Goal: Answer question/provide support: Share knowledge or assist other users

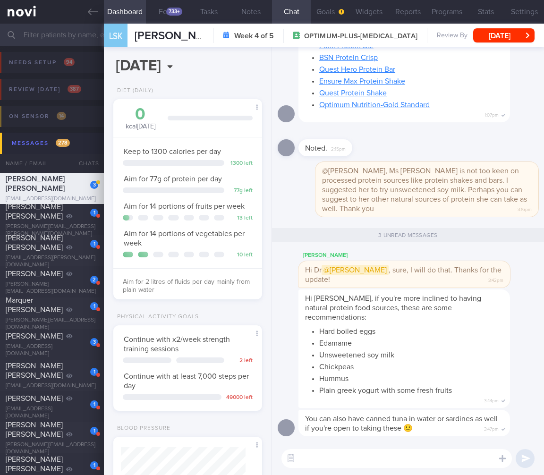
select select "8"
click at [77, 40] on input "text" at bounding box center [272, 35] width 544 height 23
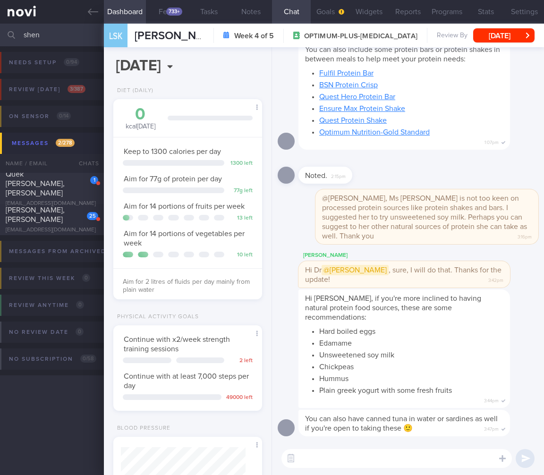
drag, startPoint x: 52, startPoint y: 39, endPoint x: -70, endPoint y: 25, distance: 122.7
click at [0, 25] on html "You are offline! Some functionality will be unavailable Patients New Users Coac…" at bounding box center [272, 237] width 544 height 475
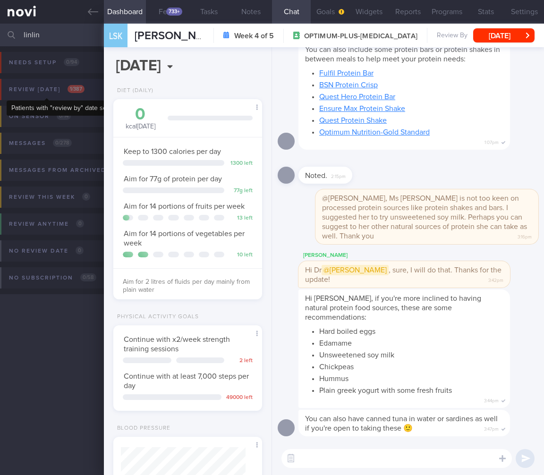
type input "linlin"
click at [77, 84] on div "Review [DATE] 1 / 387" at bounding box center [47, 89] width 80 height 13
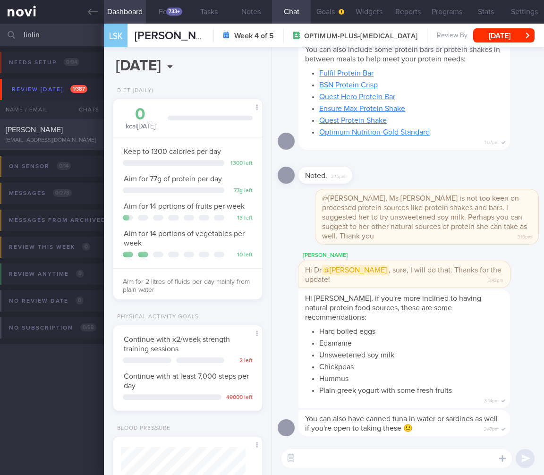
click at [68, 121] on div "[PERSON_NAME] [EMAIL_ADDRESS][DOMAIN_NAME] [DATE] [DATE] OPTIMUM-PLUS-[MEDICAL_…" at bounding box center [272, 134] width 544 height 31
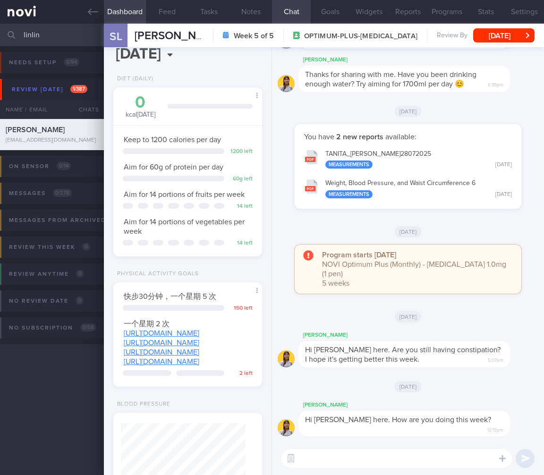
scroll to position [18, 0]
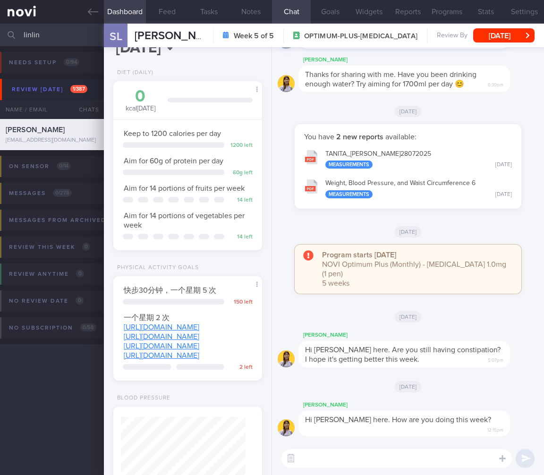
click at [167, 27] on div "[PERSON_NAME] [PERSON_NAME] [PERSON_NAME][EMAIL_ADDRESS][DOMAIN_NAME]" at bounding box center [154, 36] width 100 height 24
click at [167, 24] on div "[PERSON_NAME] [PERSON_NAME] [PERSON_NAME][EMAIL_ADDRESS][DOMAIN_NAME]" at bounding box center [154, 36] width 100 height 24
drag, startPoint x: 149, startPoint y: 161, endPoint x: 191, endPoint y: 164, distance: 42.2
click at [191, 164] on span "Aim for 60g of protein per day" at bounding box center [174, 161] width 100 height 8
click at [162, 164] on span "Aim for 60g of protein per day" at bounding box center [174, 161] width 100 height 8
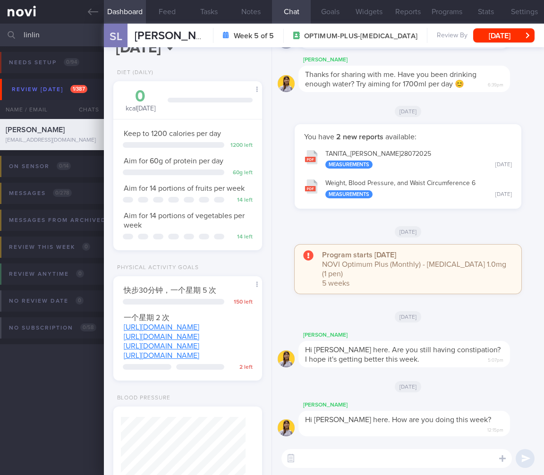
click at [398, 349] on span "Hi [PERSON_NAME] here. Are you still having constipation? I hope it's getting b…" at bounding box center [403, 354] width 196 height 17
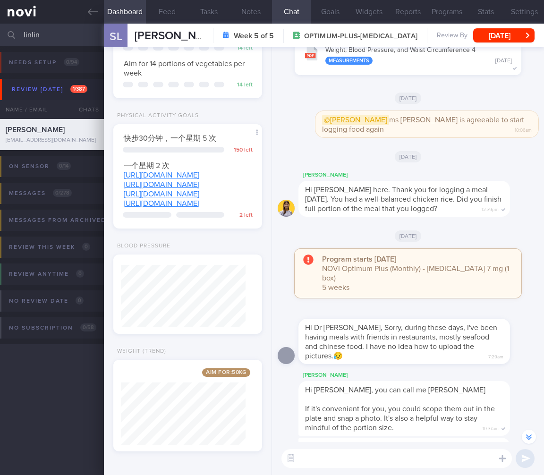
scroll to position [0, 0]
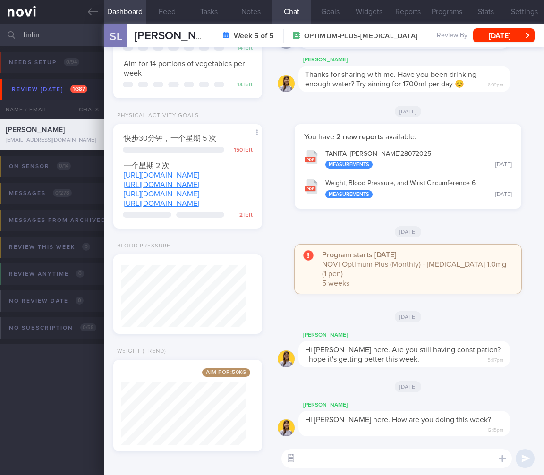
click at [291, 466] on button "button" at bounding box center [291, 458] width 17 height 17
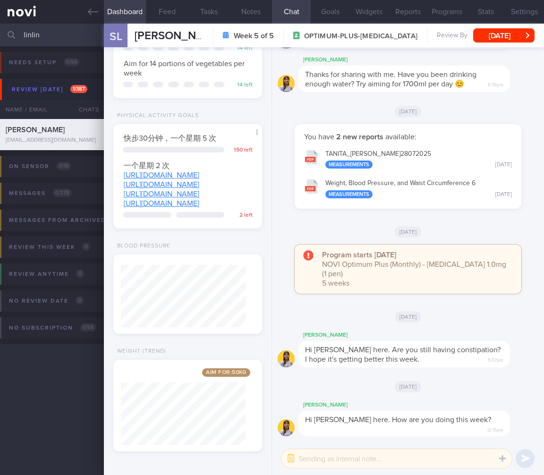
click at [327, 460] on textarea at bounding box center [397, 458] width 231 height 19
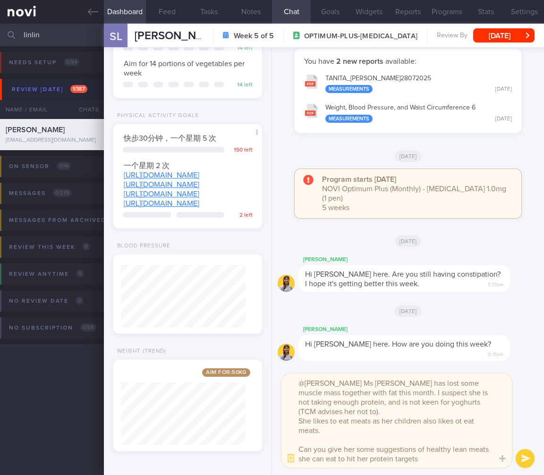
type textarea "@[PERSON_NAME] Ms [PERSON_NAME] has lost some muscle mass together with fat thi…"
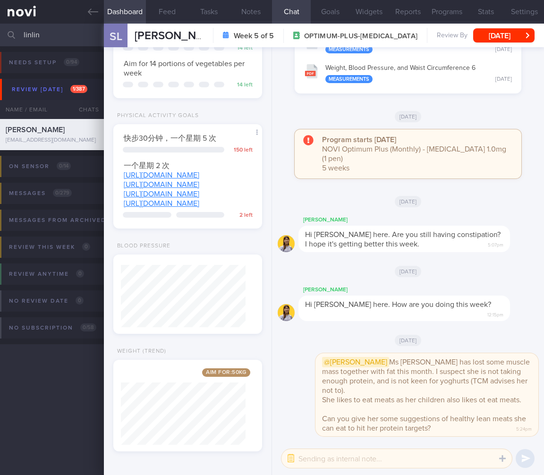
drag, startPoint x: 64, startPoint y: 37, endPoint x: -78, endPoint y: 31, distance: 141.4
click at [0, 31] on html "You are offline! Some functionality will be unavailable Patients New Users Coac…" at bounding box center [272, 237] width 544 height 475
click at [172, 17] on button "Feed" at bounding box center [167, 12] width 42 height 24
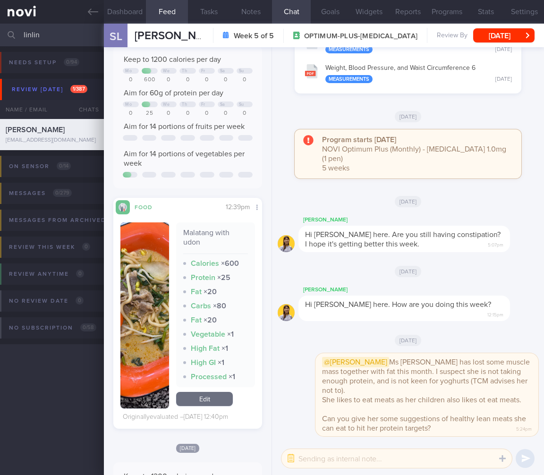
scroll to position [343, 0]
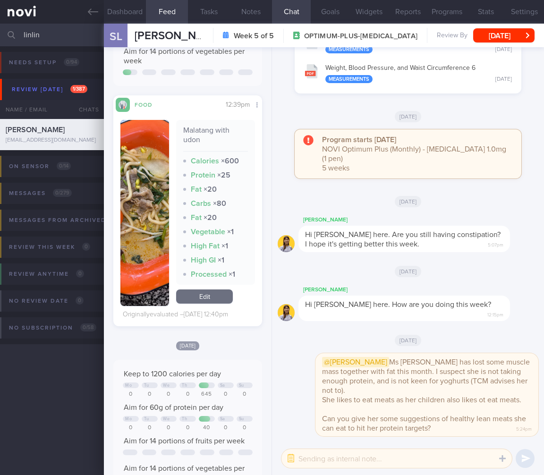
click at [148, 259] on button "button" at bounding box center [145, 213] width 49 height 186
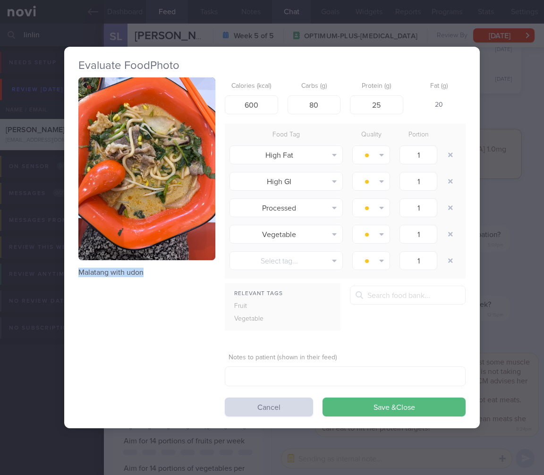
drag, startPoint x: 71, startPoint y: 268, endPoint x: 147, endPoint y: 271, distance: 75.2
click at [147, 271] on div "Evaluate Food Photo Malatang with udon Calories (kcal) 600 Carbs (g) 80 Protein…" at bounding box center [272, 238] width 416 height 382
click at [510, 158] on div "Evaluate Food Photo Malatang with udon Calories (kcal) 600 Carbs (g) 80 Protein…" at bounding box center [272, 237] width 544 height 475
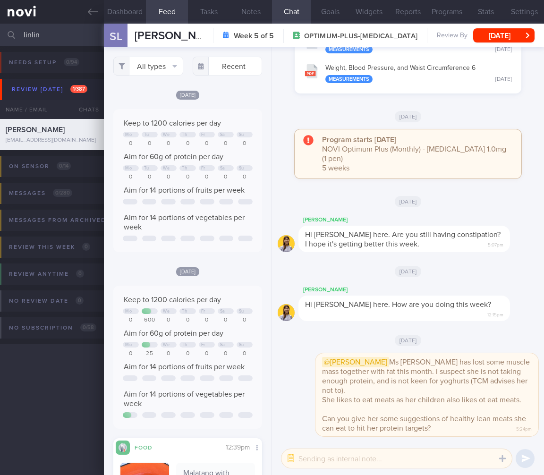
drag, startPoint x: 49, startPoint y: 35, endPoint x: 7, endPoint y: 35, distance: 42.1
click at [7, 35] on div "linlin Assigned patients Assigned patients All active patients Archived patients" at bounding box center [272, 35] width 544 height 23
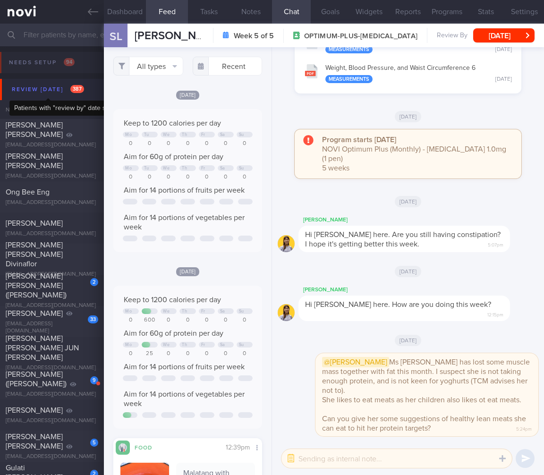
click at [50, 88] on div "Review [DATE] 387" at bounding box center [47, 89] width 77 height 13
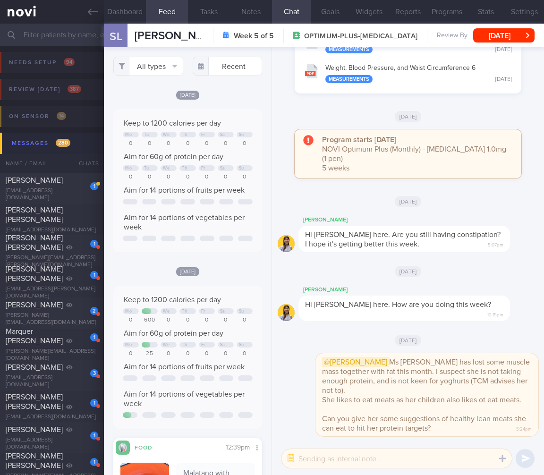
click at [73, 181] on div "[PERSON_NAME]" at bounding box center [51, 180] width 90 height 9
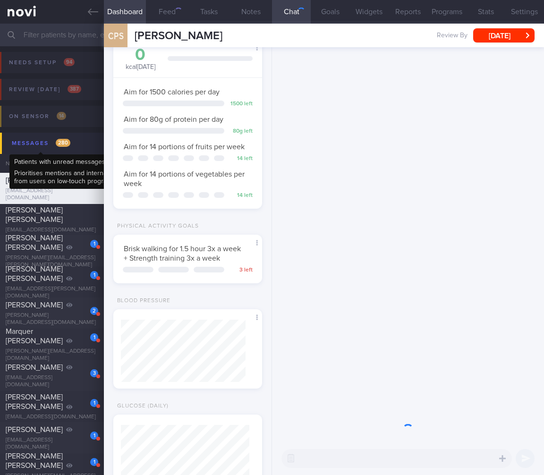
scroll to position [64, 129]
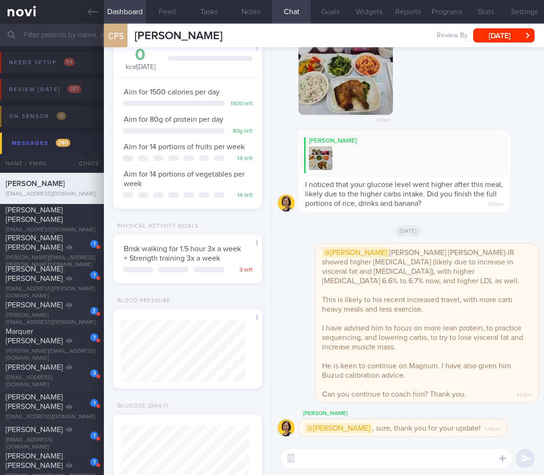
click at [74, 144] on button "Messages 280" at bounding box center [273, 143] width 547 height 21
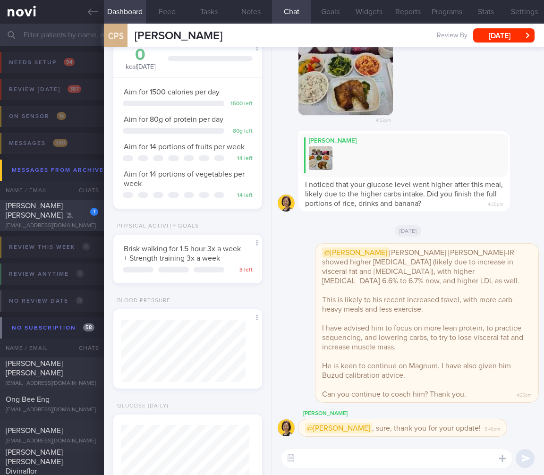
click at [64, 212] on div "[PERSON_NAME] [PERSON_NAME]" at bounding box center [51, 210] width 90 height 19
type input "Dr TCU [DATE]"
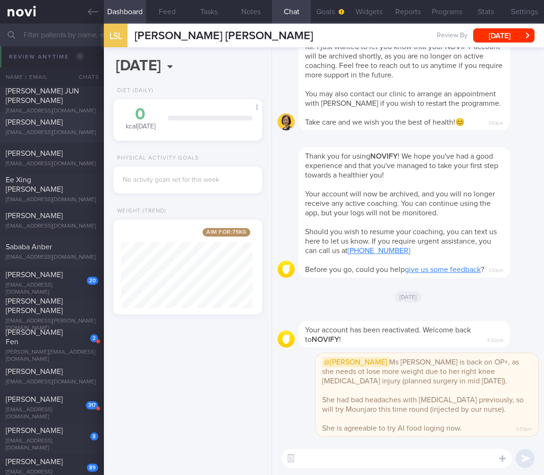
scroll to position [189, 0]
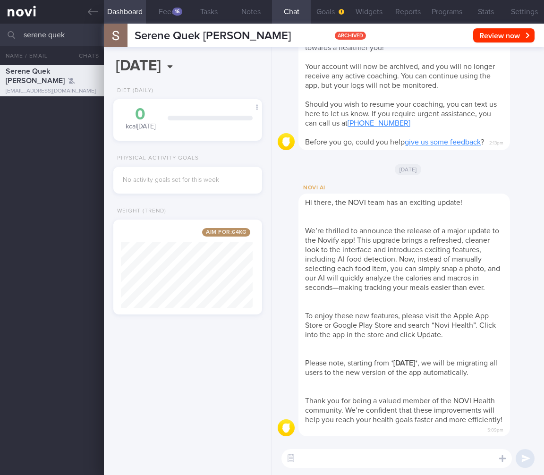
select select "8"
click at [0, 32] on html "You are offline! Some functionality will be unavailable Patients New Users Coac…" at bounding box center [272, 237] width 544 height 475
type input "sally long"
drag, startPoint x: 53, startPoint y: 112, endPoint x: 61, endPoint y: 121, distance: 12.4
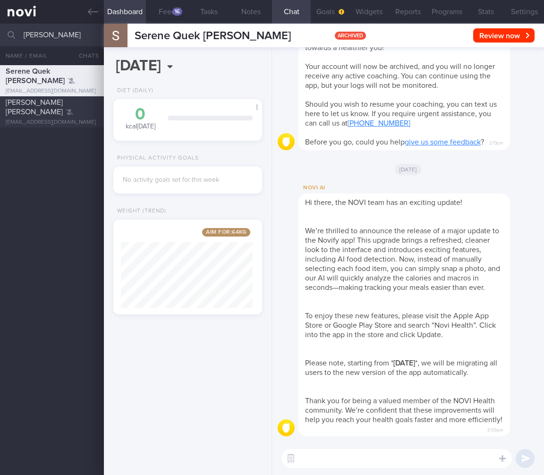
click at [53, 112] on div "[PERSON_NAME] [PERSON_NAME]" at bounding box center [51, 107] width 90 height 19
type input "Dr TCU [DATE]"
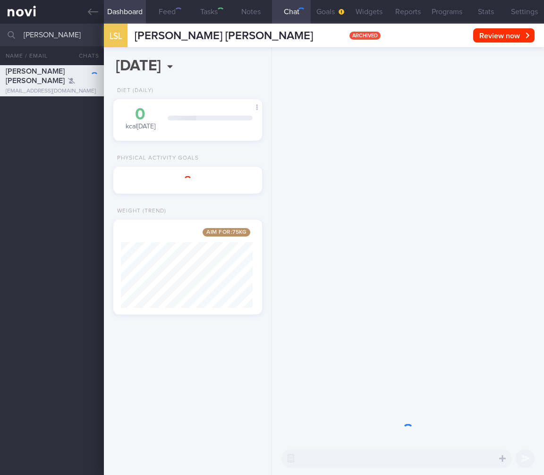
scroll to position [79, 132]
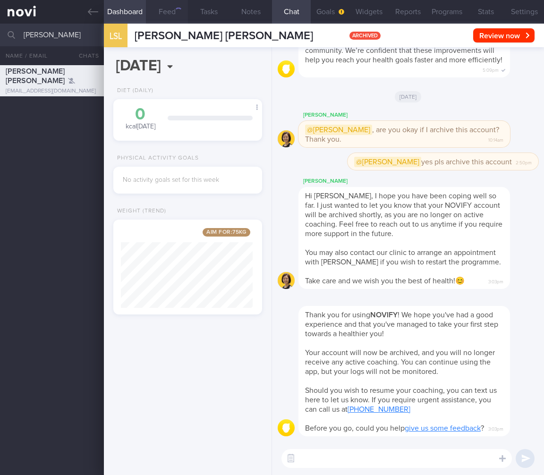
click at [157, 12] on button "Feed" at bounding box center [167, 12] width 42 height 24
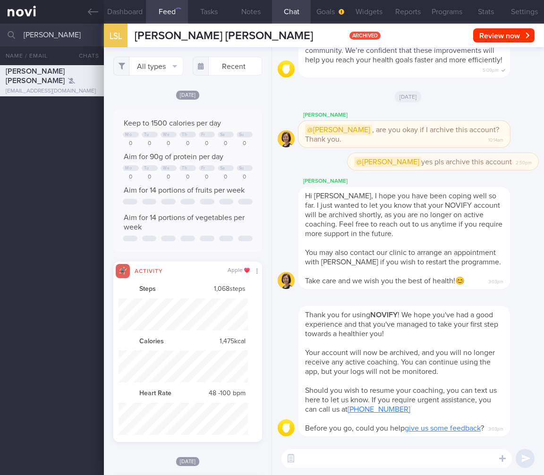
click at [163, 12] on button "Feed" at bounding box center [167, 12] width 42 height 24
click at [517, 2] on button "Settings" at bounding box center [525, 12] width 39 height 24
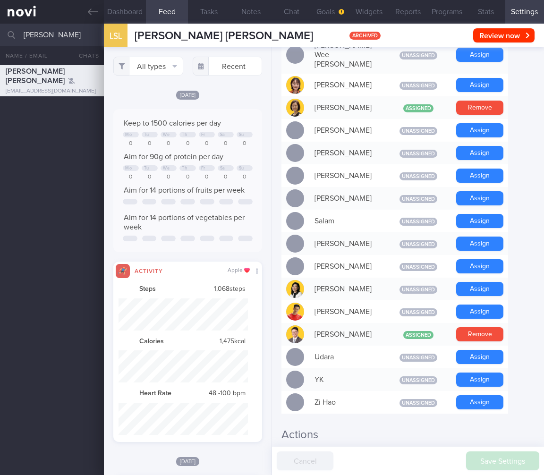
scroll to position [734, 0]
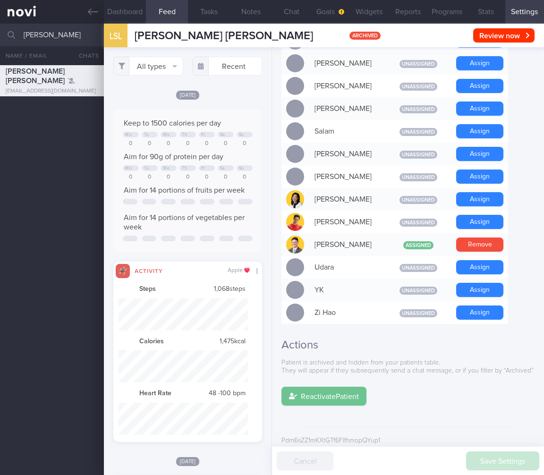
click at [335, 393] on button "Reactivate Patient" at bounding box center [324, 396] width 85 height 19
click at [271, 15] on button "Notes" at bounding box center [251, 12] width 42 height 24
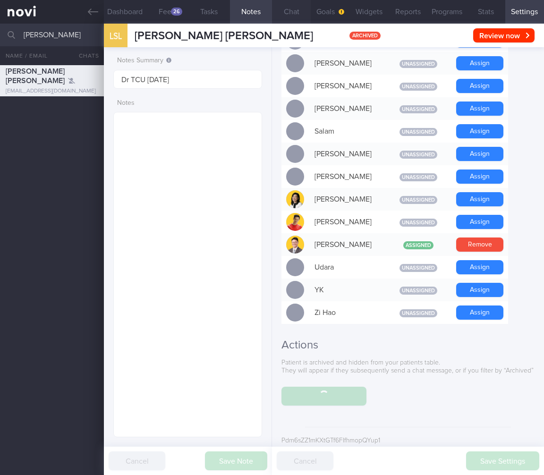
click at [279, 13] on button "Chat" at bounding box center [291, 12] width 39 height 24
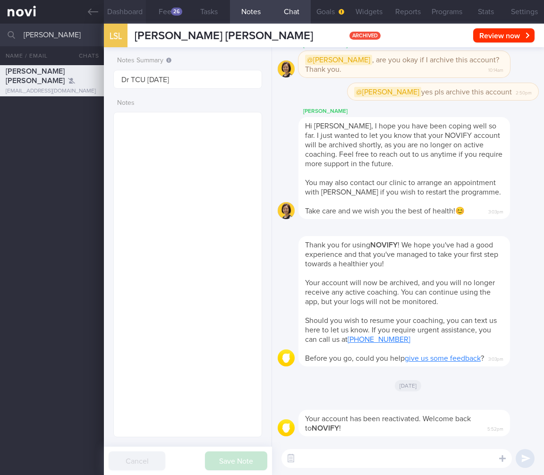
click at [104, 8] on button "Dashboard" at bounding box center [125, 12] width 42 height 24
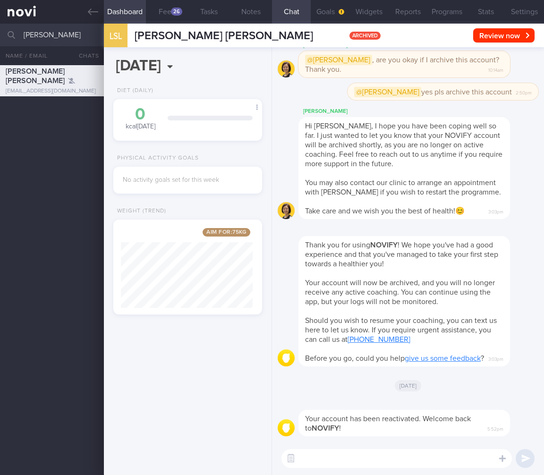
drag, startPoint x: 297, startPoint y: 459, endPoint x: 302, endPoint y: 461, distance: 5.5
click at [297, 460] on button "button" at bounding box center [291, 458] width 17 height 17
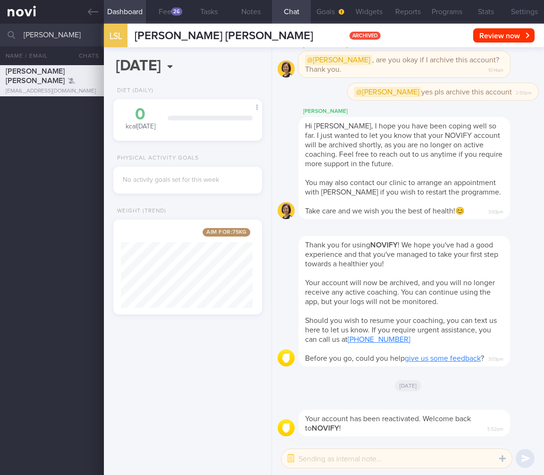
click at [318, 463] on textarea at bounding box center [397, 458] width 231 height 19
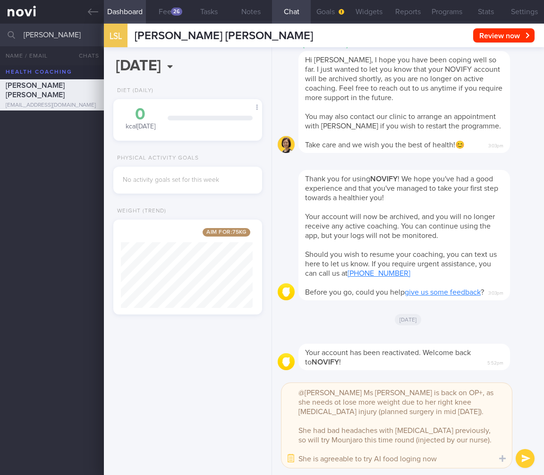
type textarea "@Mee Li Ms Sally is back on OP+, as she needs ot lose more weight due to her ri…"
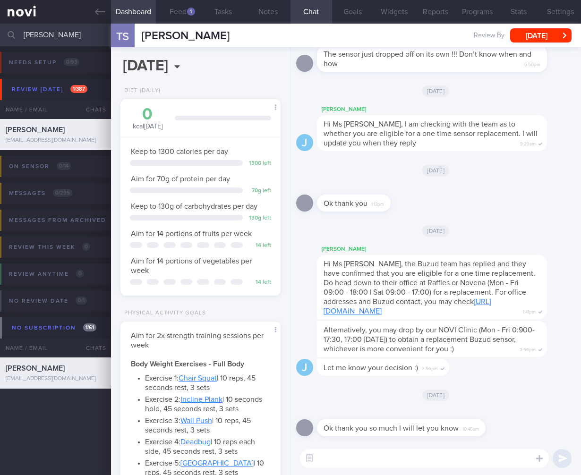
select select "4"
